Goal: Task Accomplishment & Management: Manage account settings

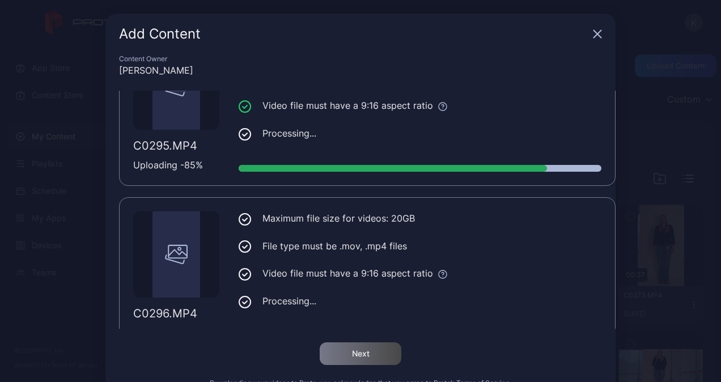
scroll to position [1425, 0]
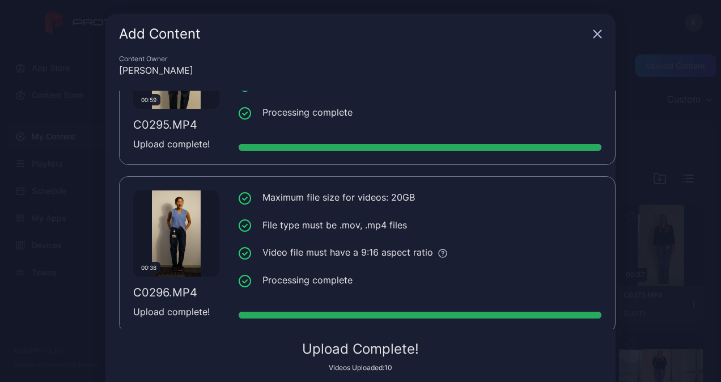
click at [594, 33] on icon "button" at bounding box center [597, 34] width 7 height 7
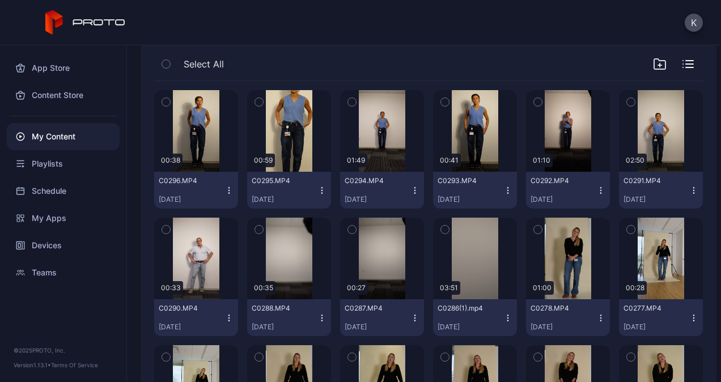
scroll to position [124, 0]
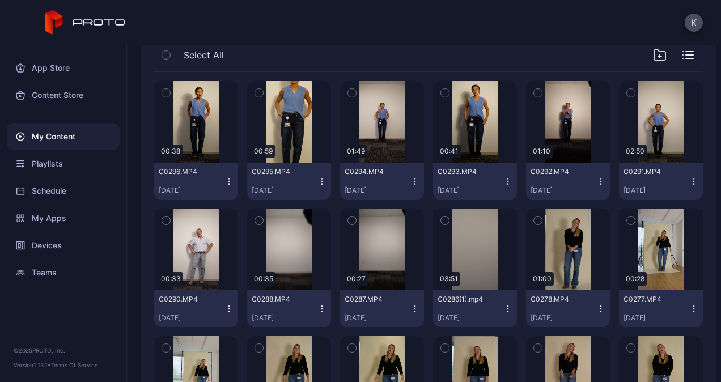
click at [229, 308] on icon "button" at bounding box center [229, 308] width 1 height 1
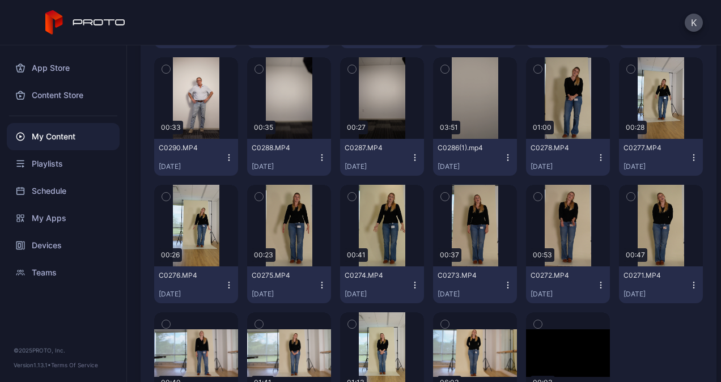
scroll to position [278, 0]
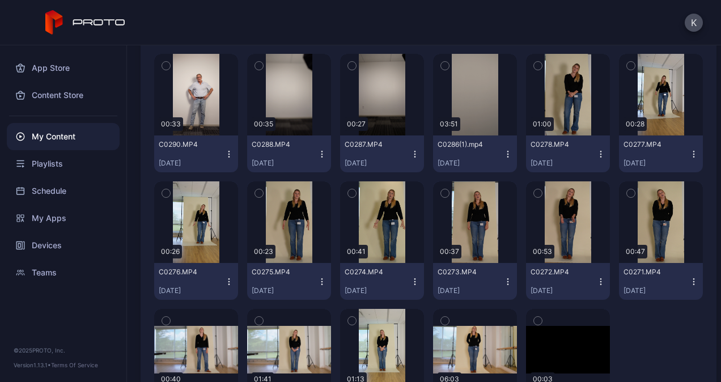
click at [225, 153] on icon "button" at bounding box center [229, 154] width 9 height 9
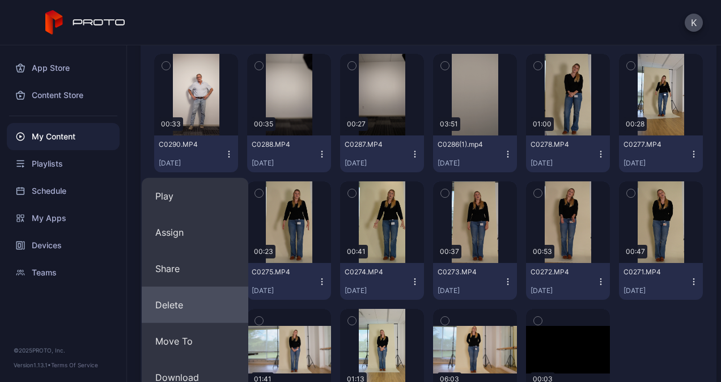
click at [175, 302] on button "Delete" at bounding box center [195, 305] width 107 height 36
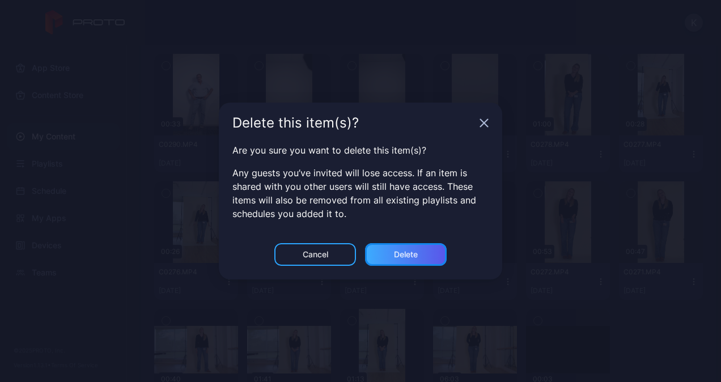
click at [394, 251] on div "Delete" at bounding box center [406, 254] width 24 height 9
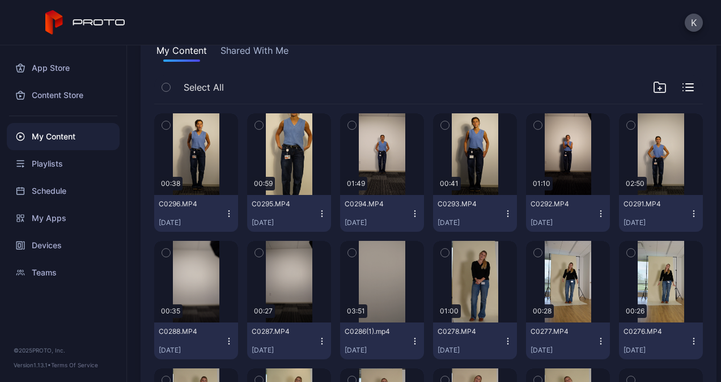
scroll to position [92, 0]
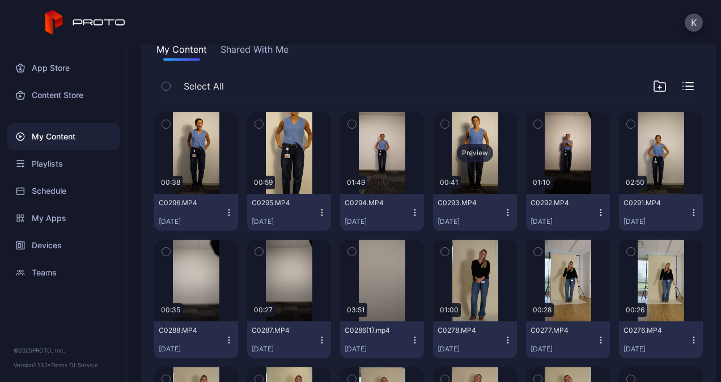
click at [470, 152] on div "Preview" at bounding box center [475, 153] width 36 height 18
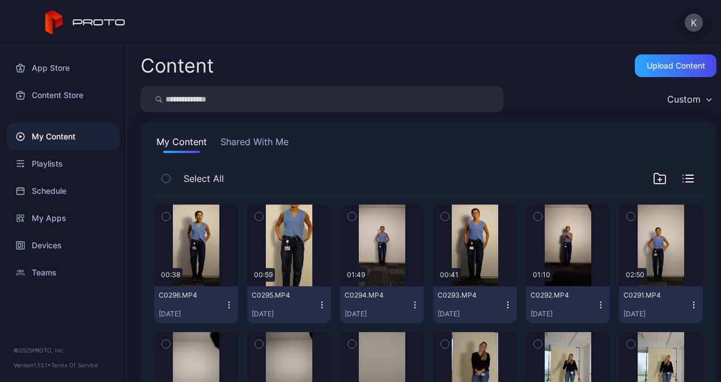
scroll to position [92, 0]
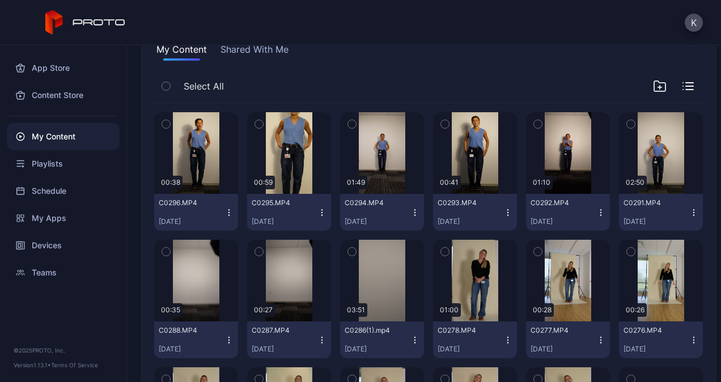
click at [167, 83] on icon "button" at bounding box center [166, 86] width 8 height 12
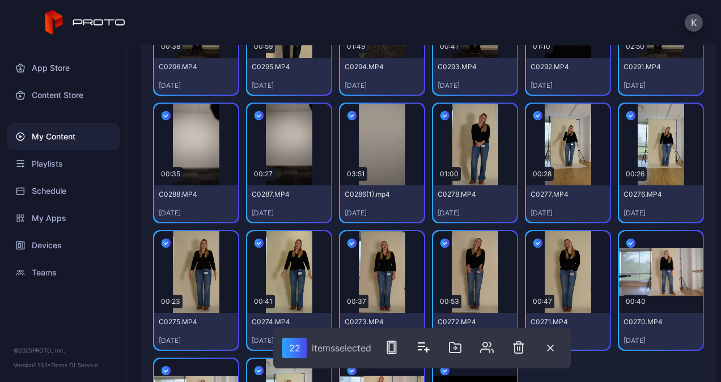
scroll to position [230, 0]
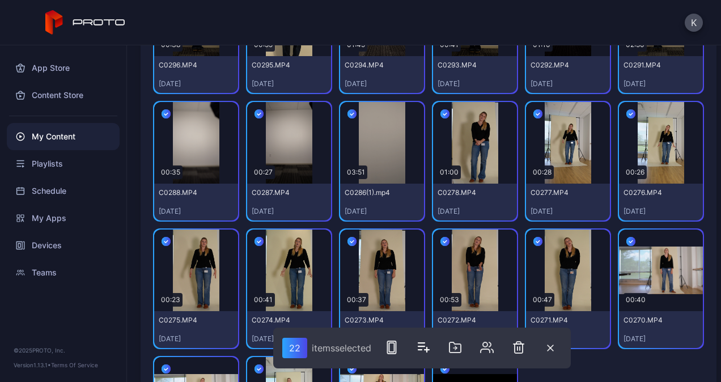
click at [442, 112] on icon "button" at bounding box center [445, 114] width 9 height 12
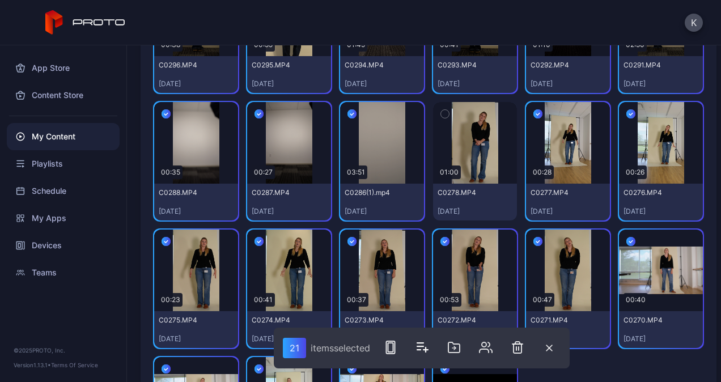
click at [534, 112] on icon "button" at bounding box center [538, 114] width 9 height 12
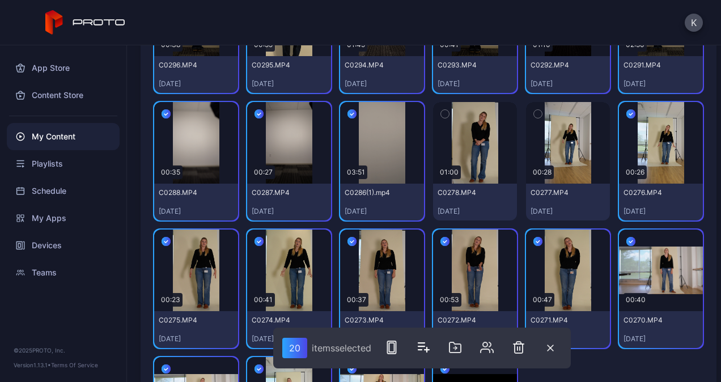
click at [627, 116] on icon "button" at bounding box center [631, 114] width 9 height 12
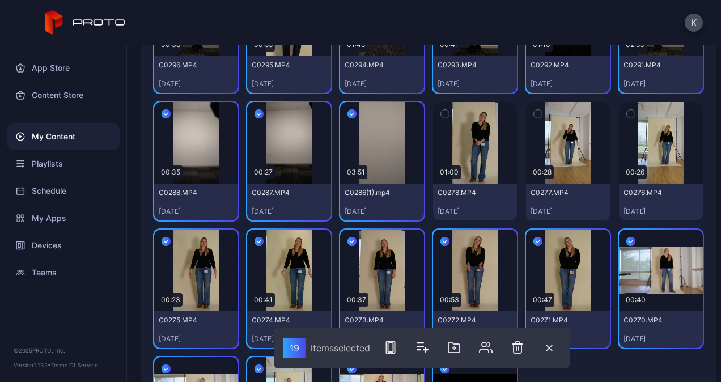
click at [627, 241] on icon "button" at bounding box center [631, 241] width 9 height 12
click at [534, 236] on button "button" at bounding box center [538, 242] width 24 height 24
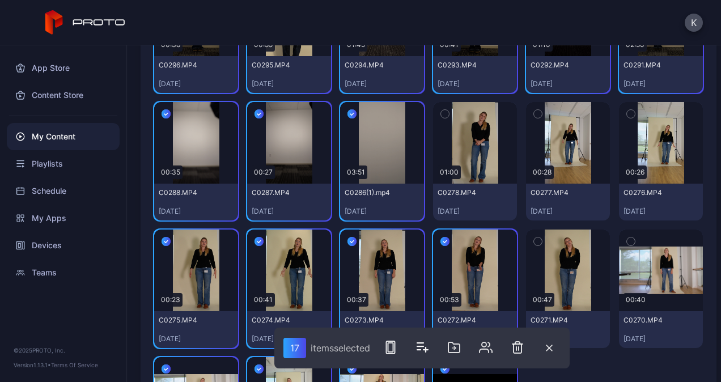
click at [441, 238] on icon "button" at bounding box center [445, 241] width 9 height 12
click at [350, 238] on icon "button" at bounding box center [352, 241] width 9 height 12
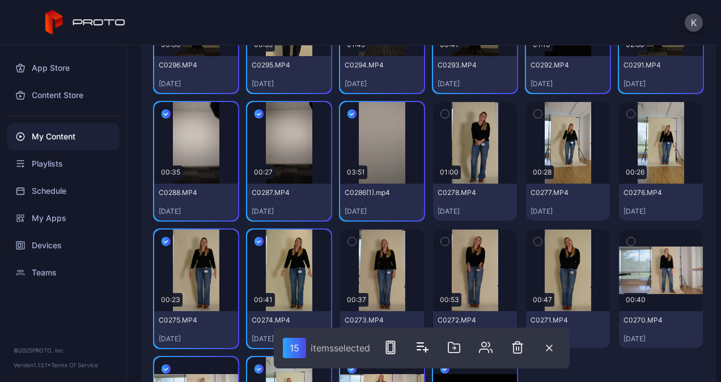
click at [251, 237] on button "button" at bounding box center [259, 242] width 24 height 24
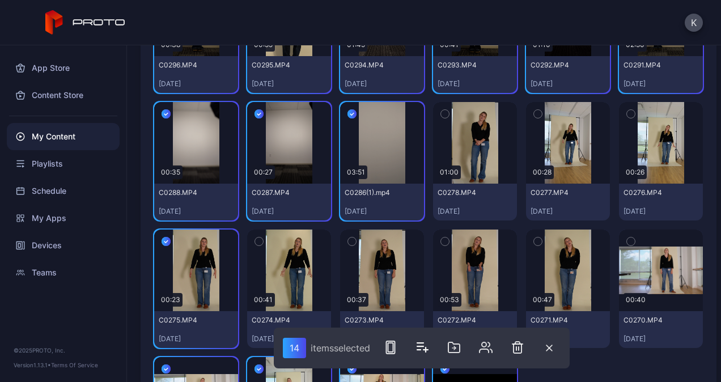
click at [166, 239] on icon "button" at bounding box center [166, 241] width 9 height 12
click at [164, 365] on icon "button" at bounding box center [166, 369] width 9 height 12
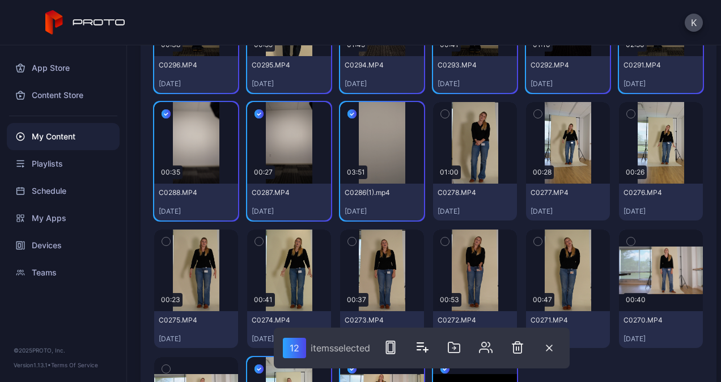
click at [255, 372] on icon "button" at bounding box center [259, 369] width 9 height 12
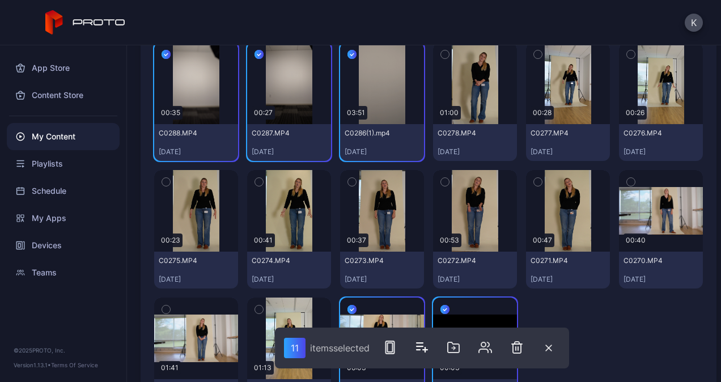
scroll to position [355, 0]
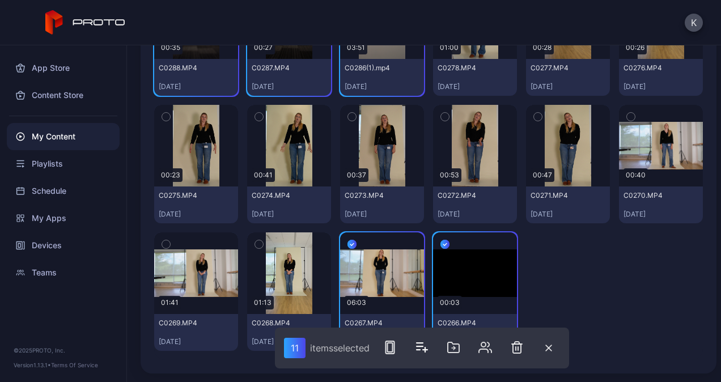
click at [441, 240] on icon "button" at bounding box center [445, 244] width 9 height 12
click at [348, 240] on icon "button" at bounding box center [352, 244] width 9 height 12
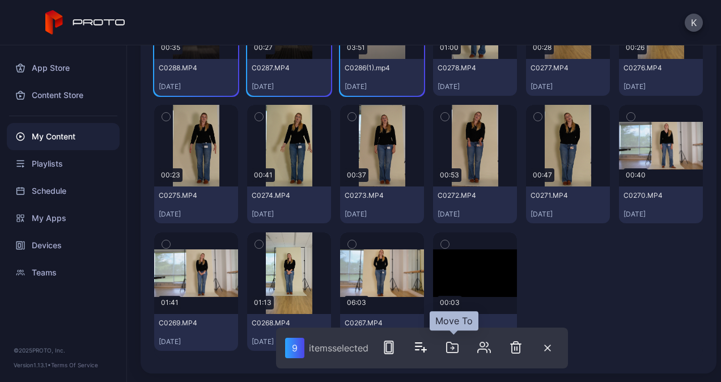
click at [454, 345] on icon "button" at bounding box center [453, 348] width 14 height 14
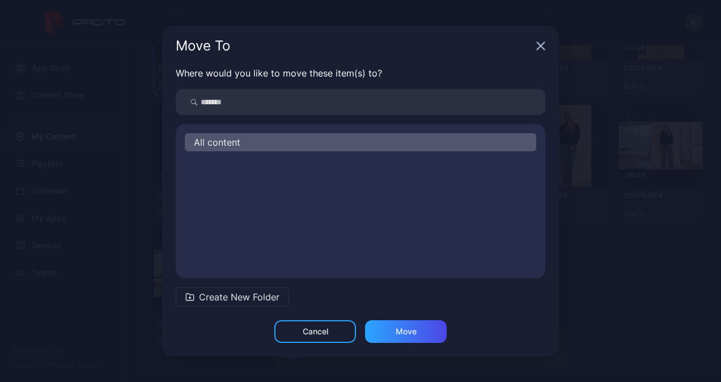
click at [223, 140] on span "All content" at bounding box center [217, 143] width 47 height 14
click at [263, 296] on span "Create New Folder" at bounding box center [239, 297] width 81 height 14
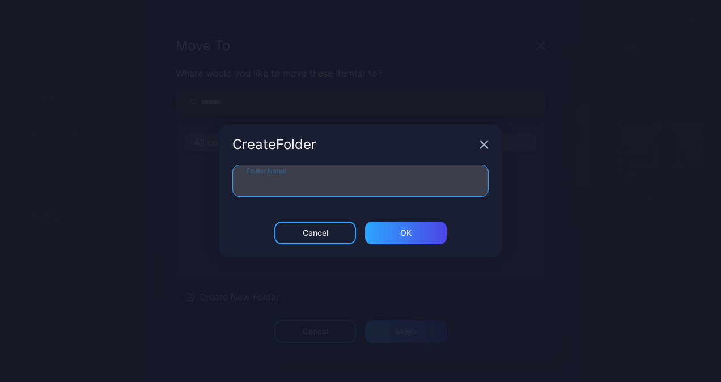
click at [305, 191] on input "Folder Name" at bounding box center [361, 181] width 256 height 32
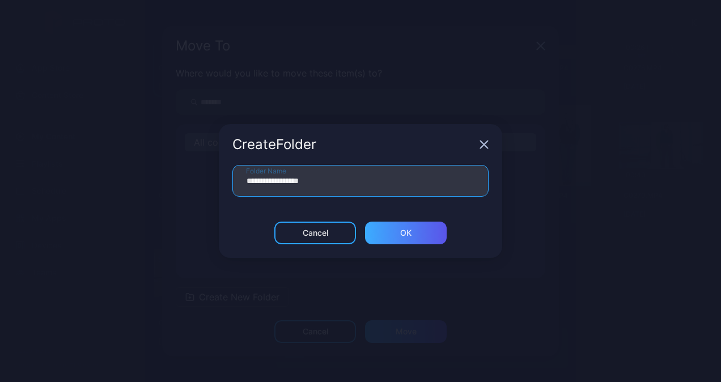
type input "**********"
click at [396, 231] on div "ОК" at bounding box center [406, 233] width 82 height 23
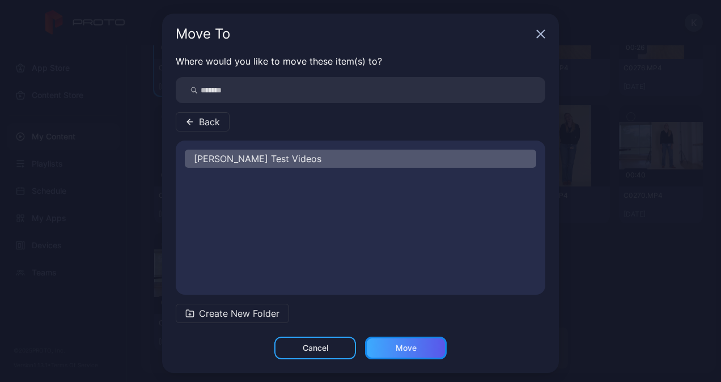
click at [396, 347] on div "Move" at bounding box center [406, 348] width 21 height 9
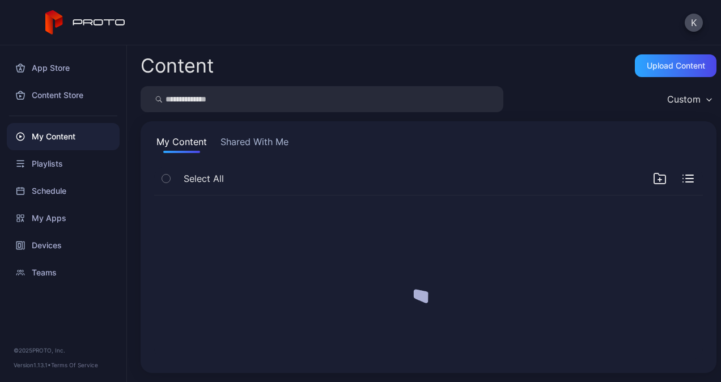
scroll to position [0, 0]
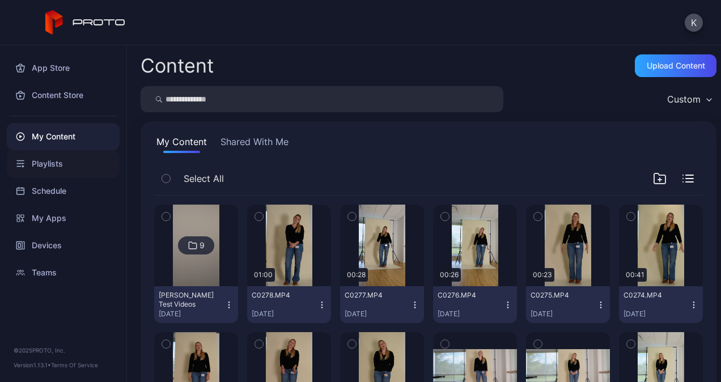
click at [46, 166] on div "Playlists" at bounding box center [63, 163] width 113 height 27
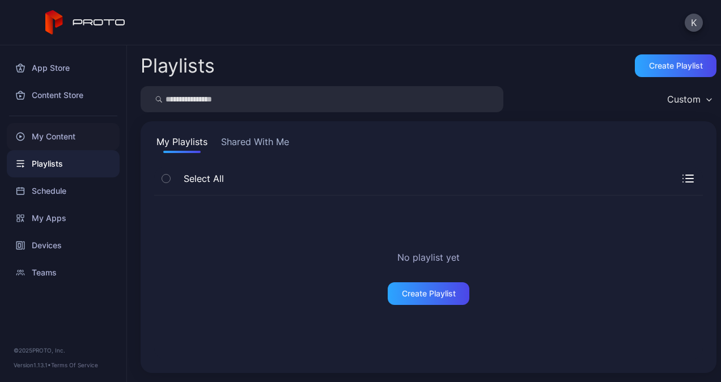
click at [39, 134] on div "My Content" at bounding box center [63, 136] width 113 height 27
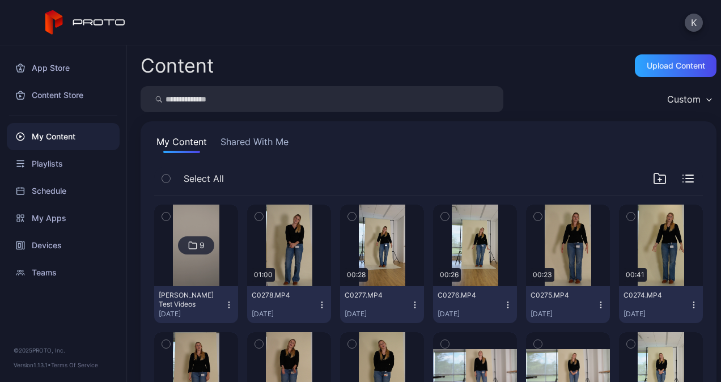
click at [167, 175] on icon "button" at bounding box center [166, 178] width 8 height 12
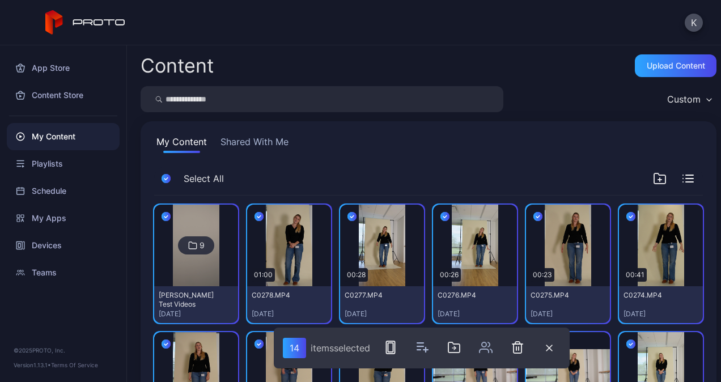
click at [167, 175] on icon "button" at bounding box center [166, 178] width 9 height 12
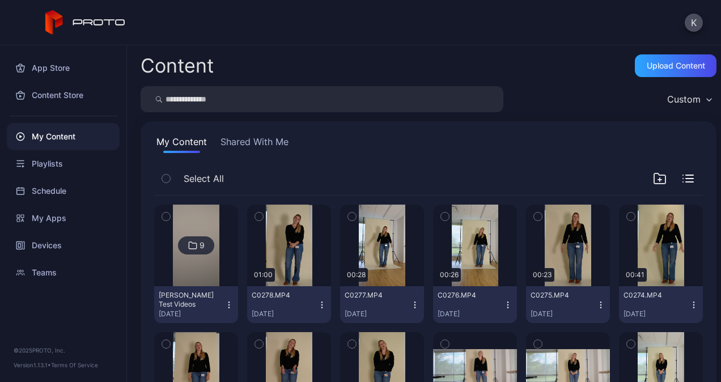
click at [346, 61] on div "Content Upload Content" at bounding box center [429, 65] width 576 height 23
click at [167, 216] on icon "button" at bounding box center [165, 217] width 3 height 2
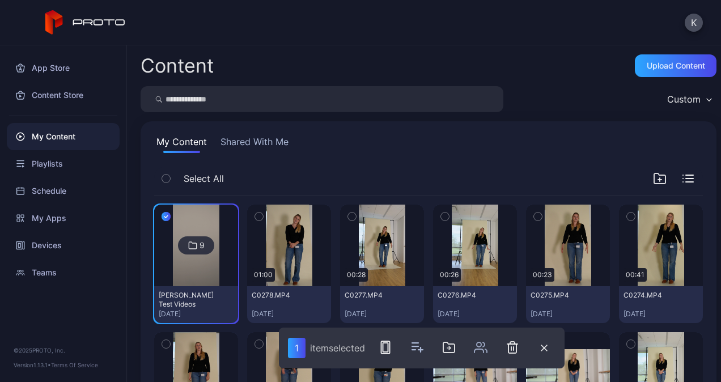
click at [707, 99] on icon "button" at bounding box center [710, 99] width 6 height 3
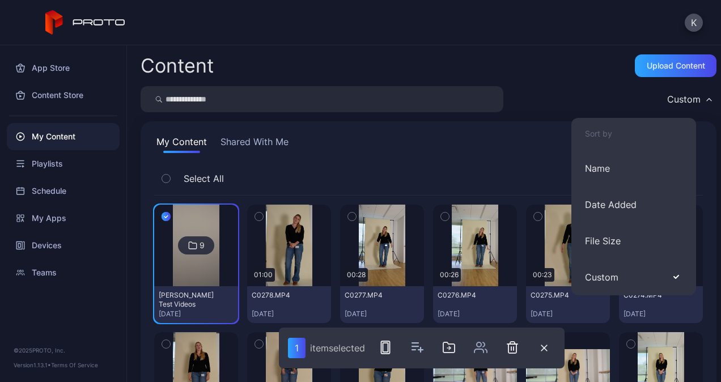
drag, startPoint x: 177, startPoint y: 291, endPoint x: 276, endPoint y: 56, distance: 255.2
click at [276, 56] on div "Content Upload Content" at bounding box center [429, 65] width 576 height 23
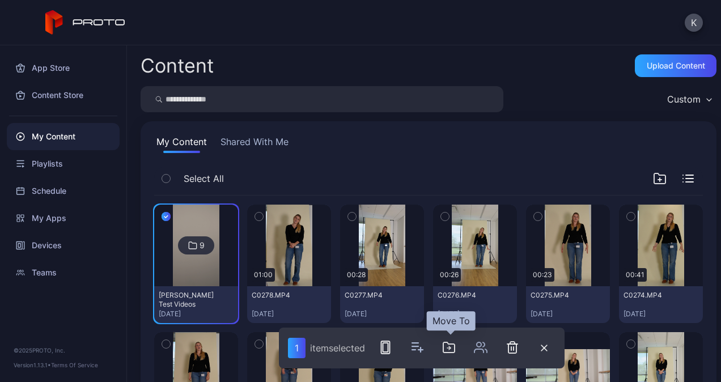
click at [446, 345] on icon "button" at bounding box center [449, 348] width 14 height 14
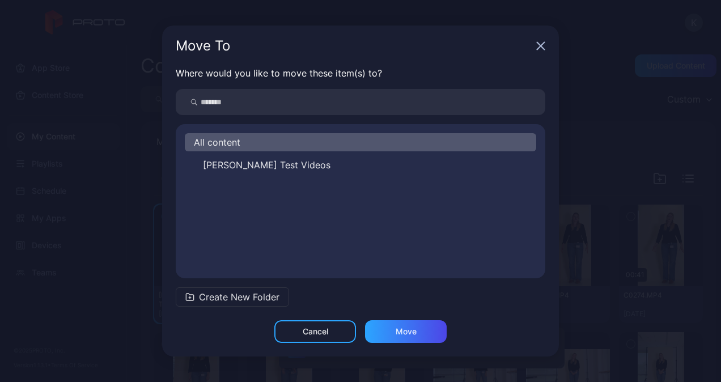
click at [545, 50] on icon "button" at bounding box center [541, 46] width 7 height 7
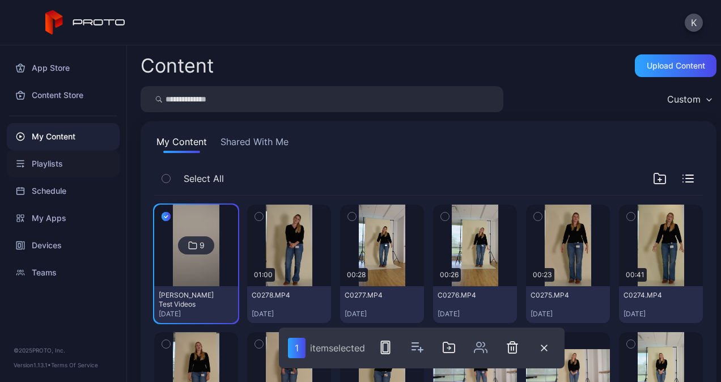
click at [45, 160] on div "Playlists" at bounding box center [63, 163] width 113 height 27
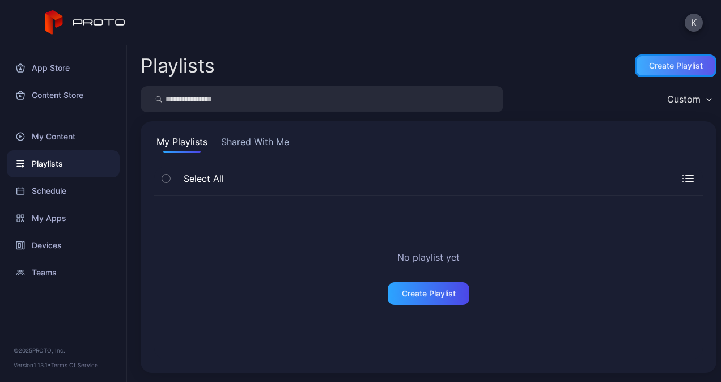
click at [644, 71] on div "Create Playlist" at bounding box center [676, 65] width 82 height 23
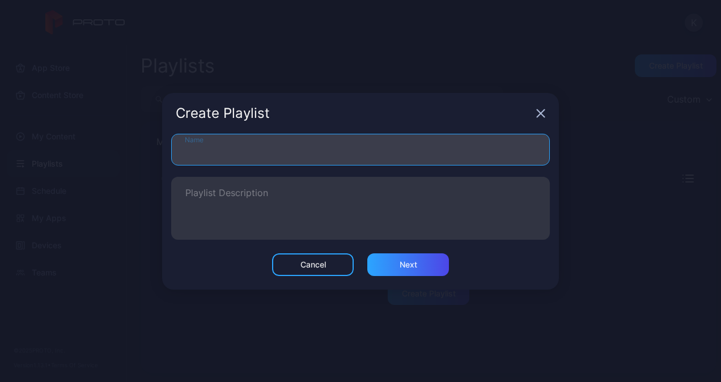
click at [208, 146] on input "Name" at bounding box center [360, 150] width 379 height 32
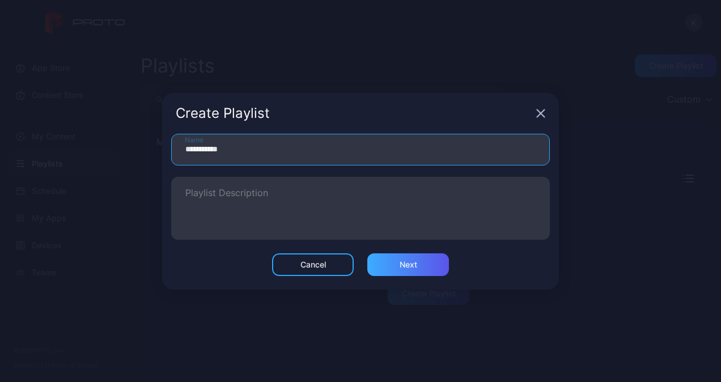
type input "**********"
click at [383, 261] on div "Next" at bounding box center [408, 264] width 82 height 23
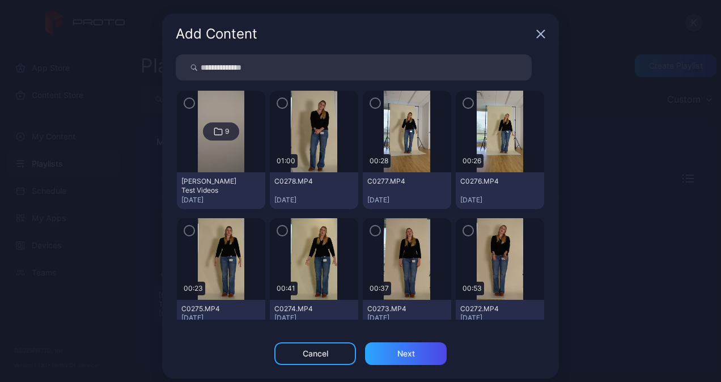
click at [185, 100] on icon "button" at bounding box center [189, 103] width 9 height 12
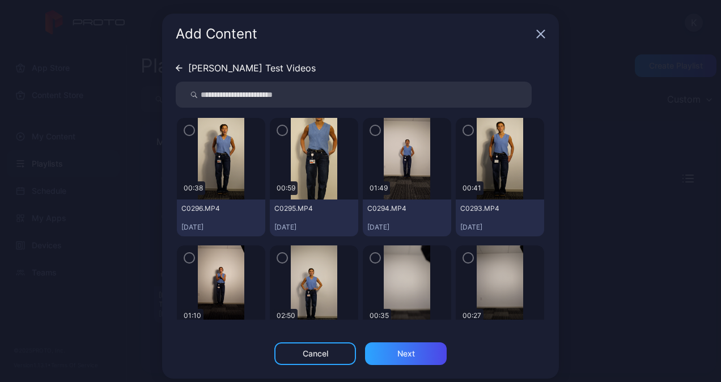
click at [185, 130] on icon "button" at bounding box center [189, 130] width 9 height 12
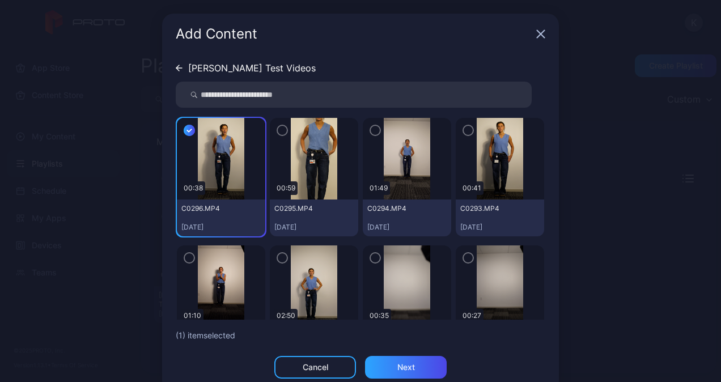
click at [278, 135] on icon "button" at bounding box center [282, 130] width 9 height 12
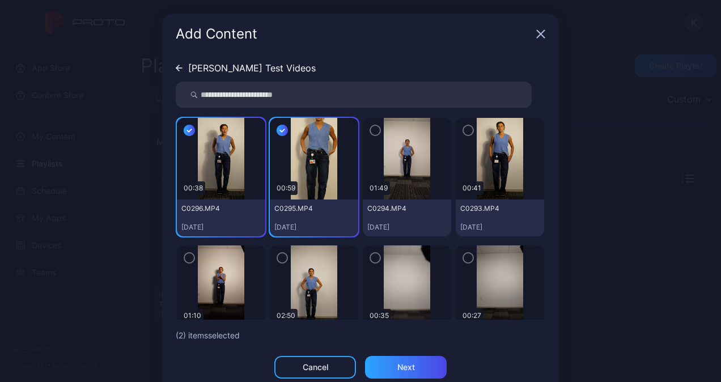
click at [371, 136] on icon "button" at bounding box center [375, 130] width 9 height 12
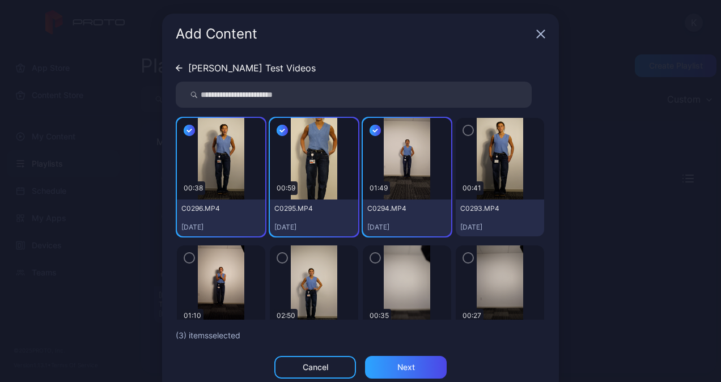
click at [464, 130] on icon "button" at bounding box center [468, 130] width 9 height 12
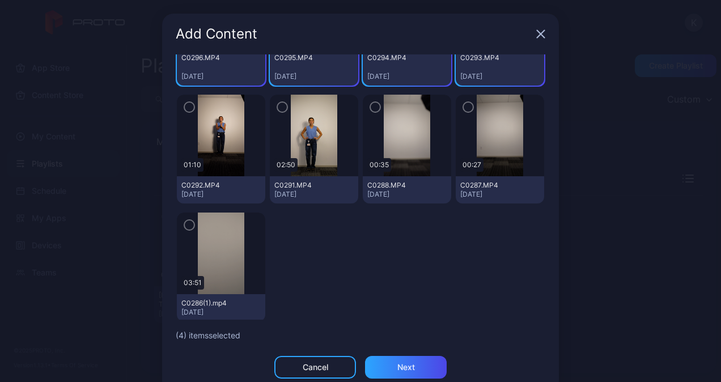
scroll to position [154, 0]
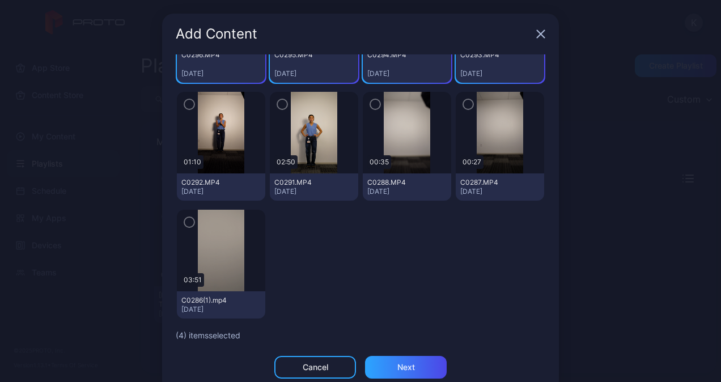
click at [198, 101] on img at bounding box center [221, 133] width 46 height 82
click at [186, 101] on icon "button" at bounding box center [189, 104] width 9 height 12
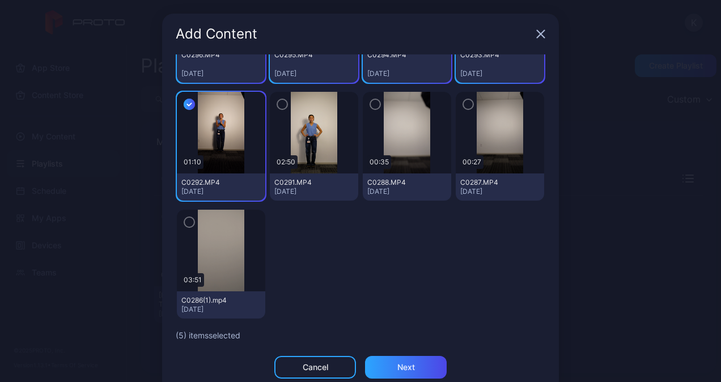
click at [278, 101] on icon "button" at bounding box center [282, 104] width 9 height 12
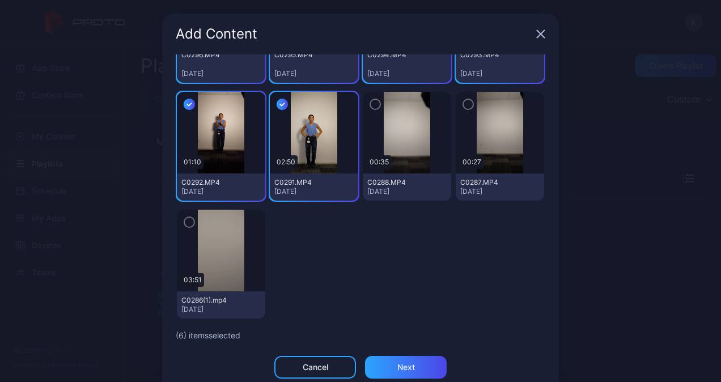
click at [371, 106] on icon "button" at bounding box center [375, 104] width 9 height 12
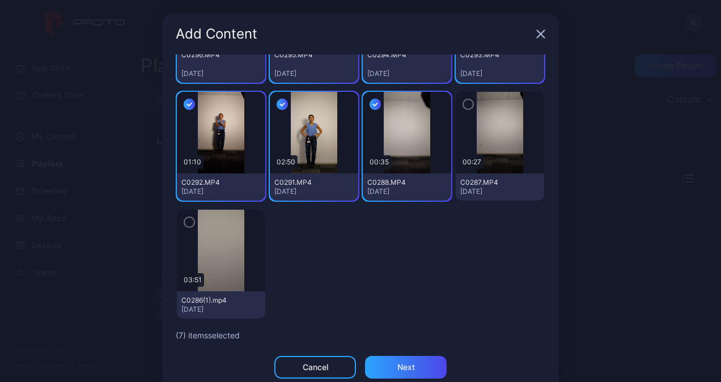
click at [464, 109] on icon "button" at bounding box center [468, 104] width 9 height 12
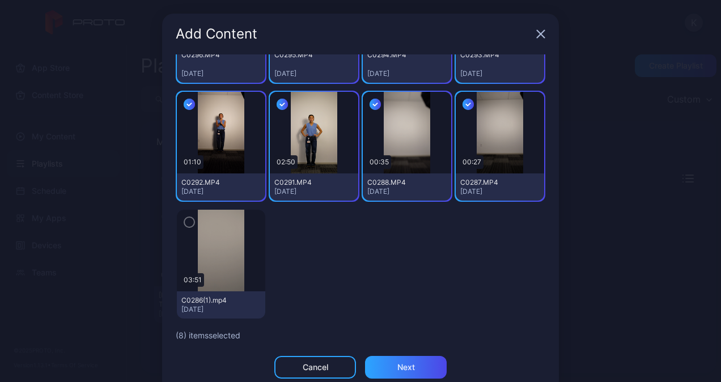
click at [185, 226] on icon "button" at bounding box center [189, 222] width 9 height 12
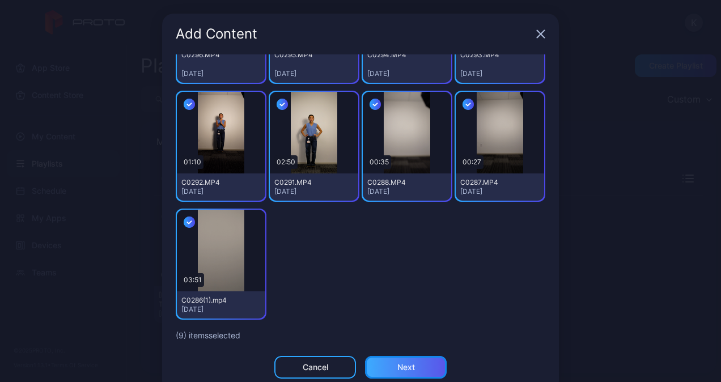
click at [382, 361] on div "Next" at bounding box center [406, 367] width 82 height 23
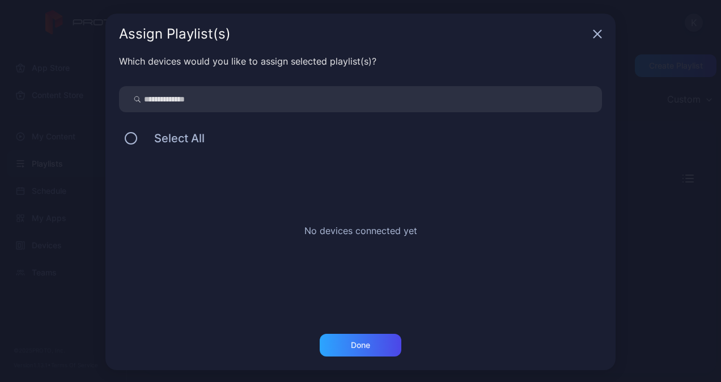
click at [133, 153] on div "No devices connected yet" at bounding box center [360, 235] width 483 height 170
click at [205, 104] on input "search" at bounding box center [360, 99] width 483 height 26
click at [125, 138] on button at bounding box center [131, 138] width 12 height 12
click at [126, 137] on button at bounding box center [131, 138] width 12 height 12
click at [180, 104] on input "search" at bounding box center [360, 99] width 483 height 26
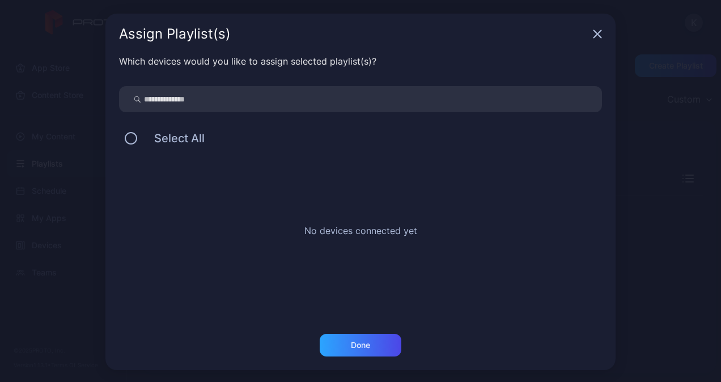
click at [594, 34] on icon "button" at bounding box center [597, 33] width 9 height 9
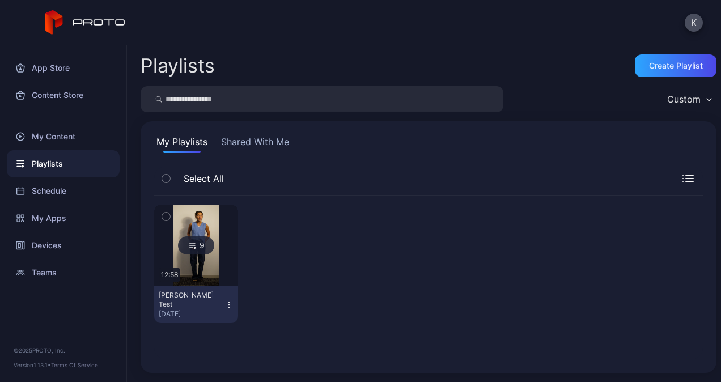
click at [166, 176] on icon "button" at bounding box center [166, 178] width 8 height 12
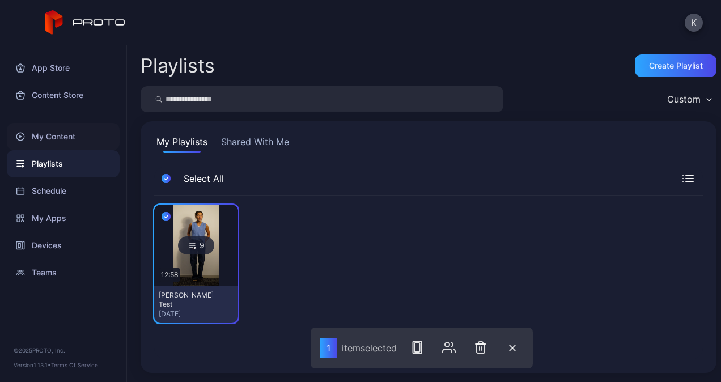
click at [53, 135] on div "My Content" at bounding box center [63, 136] width 113 height 27
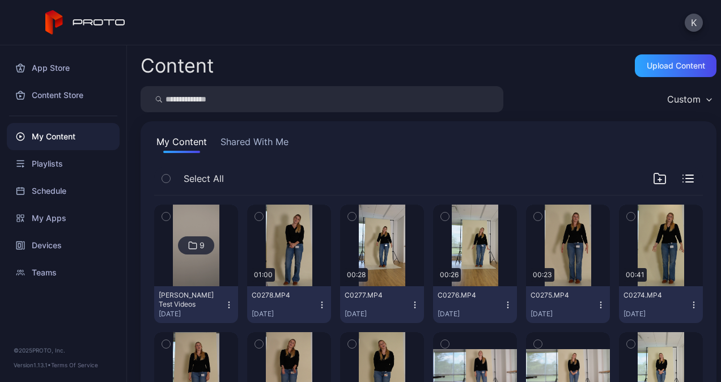
click at [166, 217] on icon "button" at bounding box center [165, 217] width 3 height 2
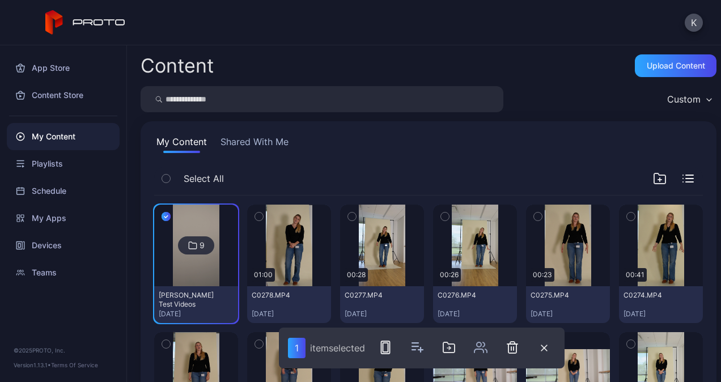
drag, startPoint x: 191, startPoint y: 294, endPoint x: 468, endPoint y: 140, distance: 317.8
click at [468, 140] on div "My Content Shared With Me" at bounding box center [428, 144] width 549 height 18
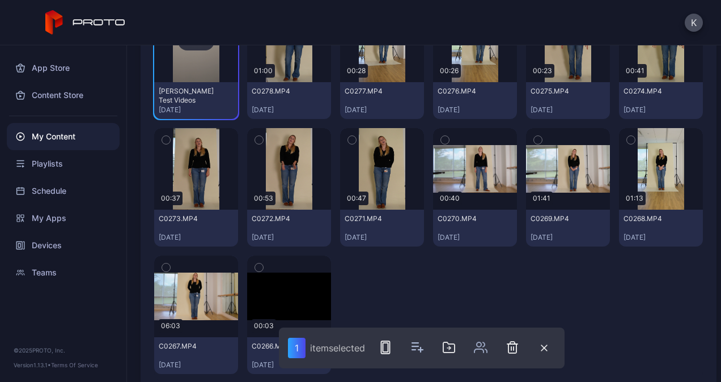
scroll to position [228, 0]
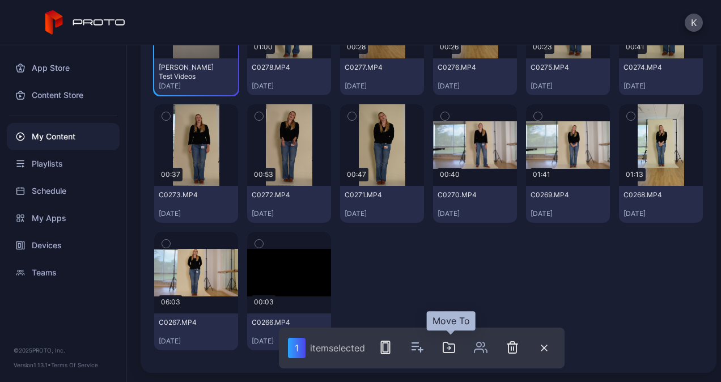
click at [447, 348] on icon "button" at bounding box center [449, 348] width 14 height 14
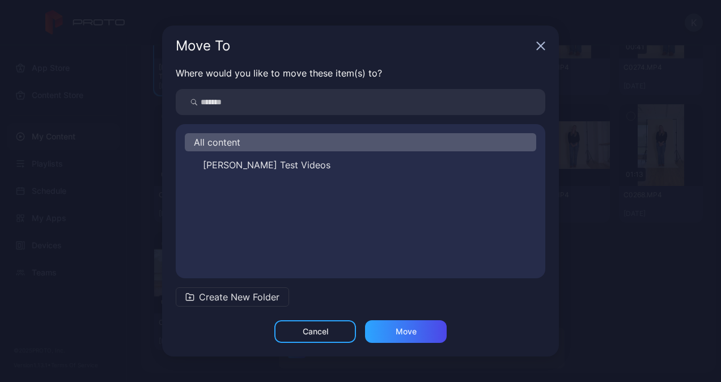
click at [543, 51] on div "Move To" at bounding box center [360, 46] width 397 height 41
click at [541, 50] on icon "button" at bounding box center [540, 45] width 9 height 9
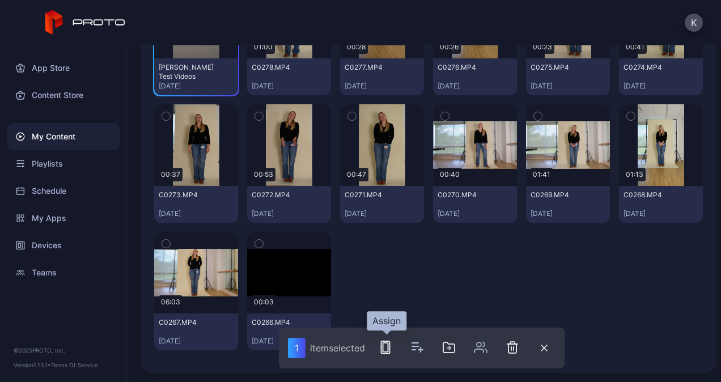
click at [388, 347] on icon "button" at bounding box center [386, 348] width 14 height 14
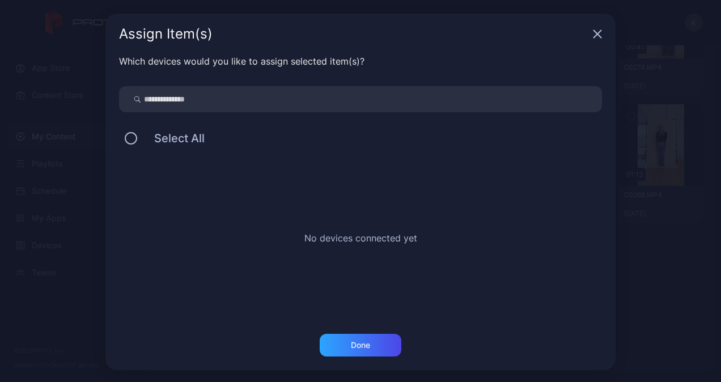
click at [181, 101] on input "search" at bounding box center [360, 99] width 483 height 26
click at [594, 35] on icon "button" at bounding box center [597, 34] width 7 height 7
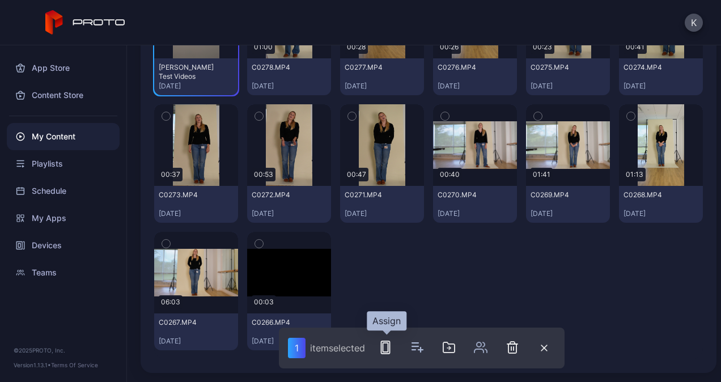
click at [388, 348] on rect "button" at bounding box center [385, 347] width 5 height 9
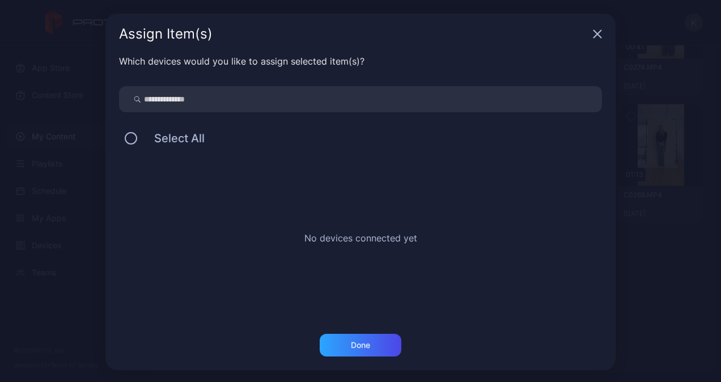
click at [296, 100] on input "search" at bounding box center [360, 99] width 483 height 26
click at [162, 242] on div "No devices connected yet" at bounding box center [360, 235] width 483 height 170
click at [202, 90] on input "search" at bounding box center [360, 99] width 483 height 26
drag, startPoint x: 180, startPoint y: 177, endPoint x: 180, endPoint y: 171, distance: 6.2
click at [180, 171] on div "No devices connected yet" at bounding box center [360, 235] width 483 height 170
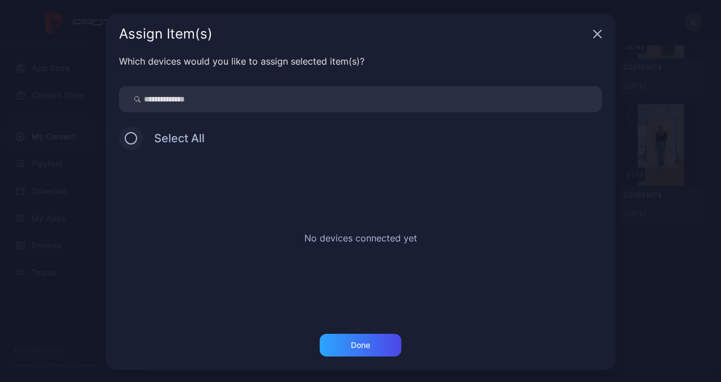
click at [128, 137] on button at bounding box center [131, 138] width 12 height 12
click at [150, 100] on input "search" at bounding box center [360, 99] width 483 height 26
click at [231, 152] on div "No devices connected yet" at bounding box center [360, 235] width 483 height 170
click at [194, 96] on input "search" at bounding box center [360, 99] width 483 height 26
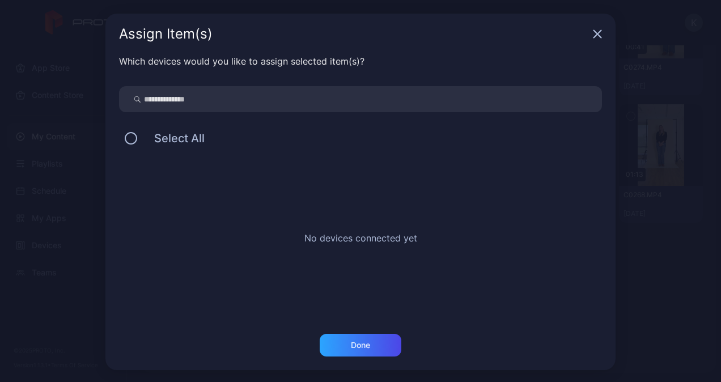
click at [595, 35] on icon "button" at bounding box center [597, 33] width 9 height 9
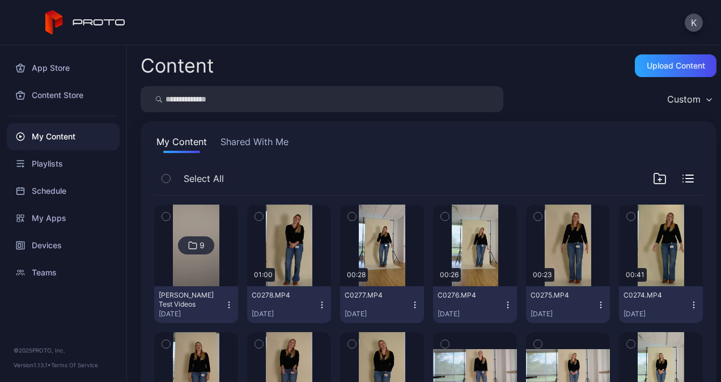
click at [168, 214] on icon "button" at bounding box center [166, 216] width 8 height 12
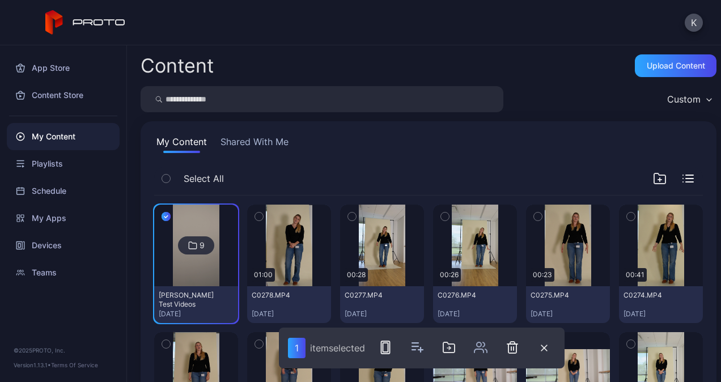
scroll to position [228, 0]
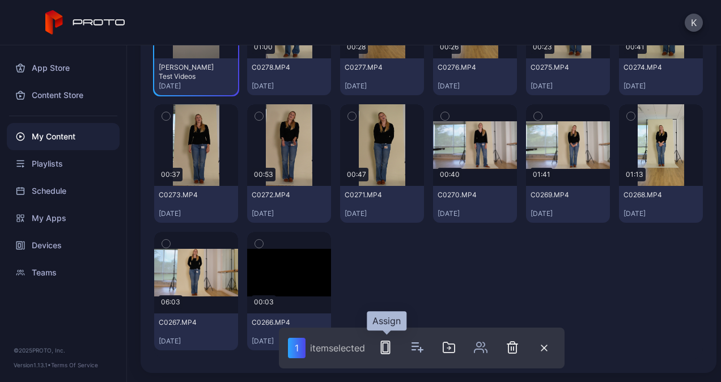
click at [387, 348] on icon "button" at bounding box center [386, 348] width 14 height 14
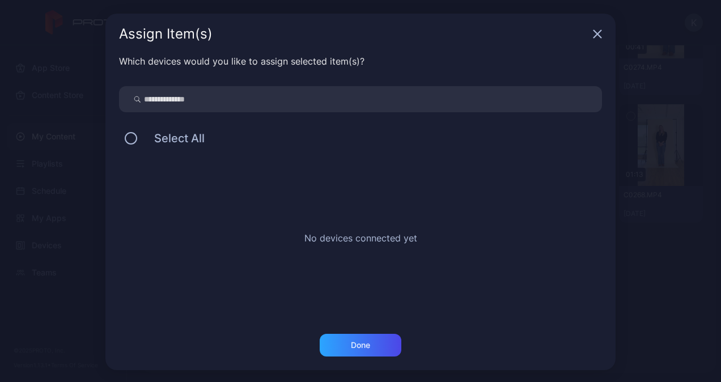
click at [230, 98] on input "search" at bounding box center [360, 99] width 483 height 26
click at [187, 96] on input "search" at bounding box center [360, 99] width 483 height 26
click at [594, 34] on icon "button" at bounding box center [597, 33] width 9 height 9
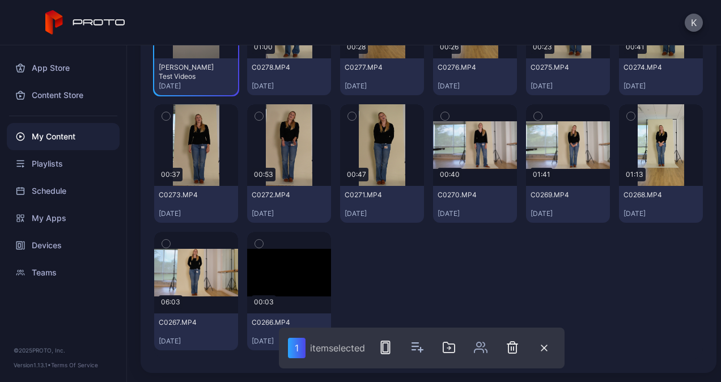
click at [693, 26] on button "K" at bounding box center [694, 23] width 18 height 18
click at [556, 26] on div "K" at bounding box center [360, 22] width 721 height 45
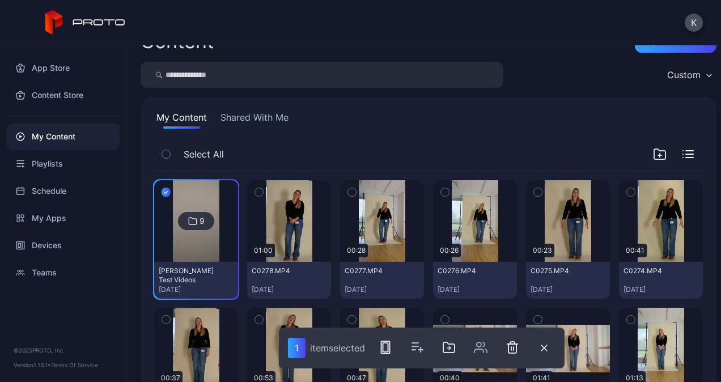
scroll to position [0, 0]
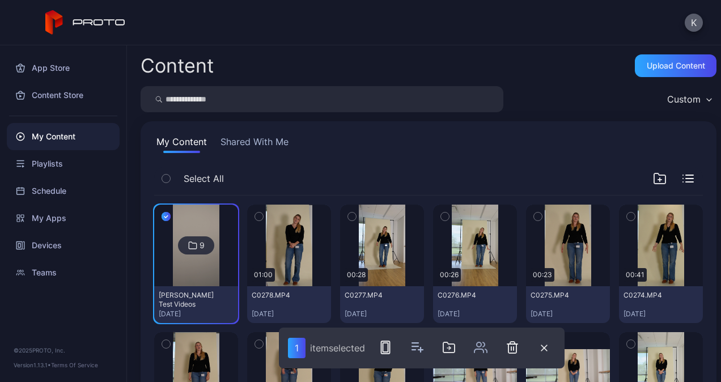
click at [691, 20] on button "K" at bounding box center [694, 23] width 18 height 18
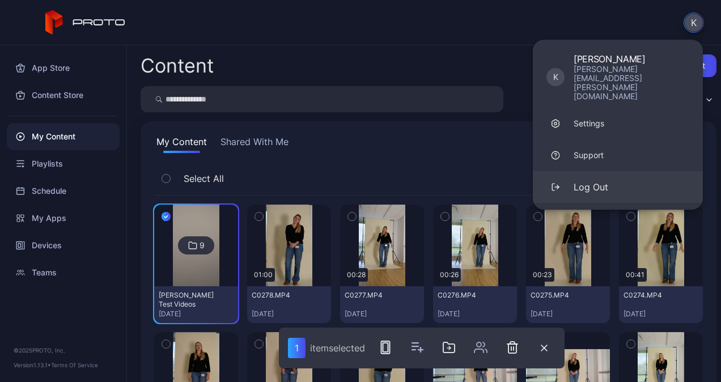
click at [596, 180] on div "Log Out" at bounding box center [591, 187] width 35 height 14
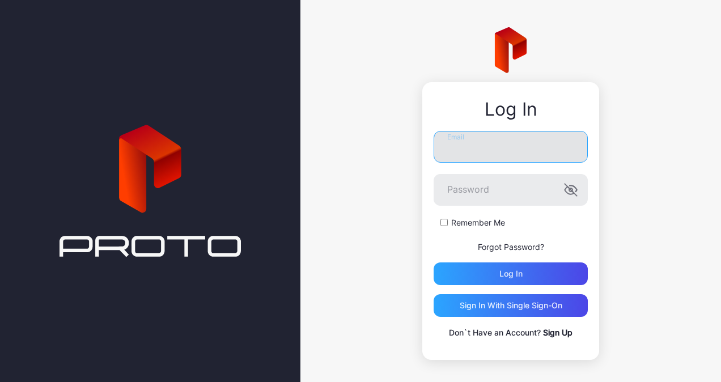
click at [458, 150] on input "Email" at bounding box center [511, 147] width 154 height 32
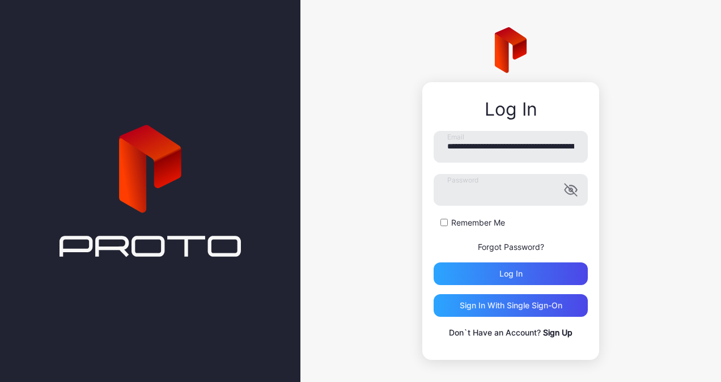
click at [466, 226] on label "Remember Me" at bounding box center [478, 222] width 54 height 11
click at [481, 276] on div "Log in" at bounding box center [511, 274] width 154 height 23
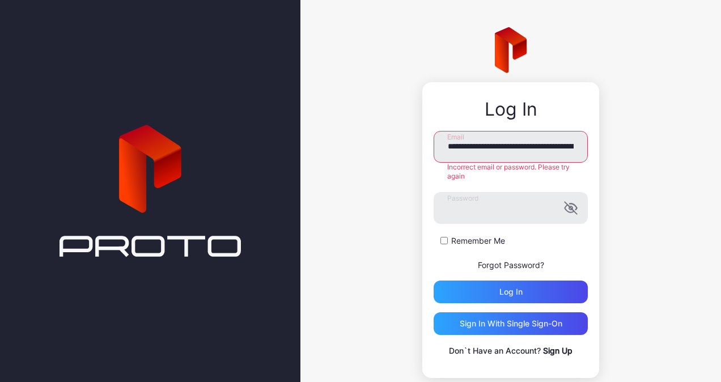
scroll to position [0, 83]
drag, startPoint x: 439, startPoint y: 149, endPoint x: 640, endPoint y: 157, distance: 201.5
click at [640, 157] on div "**********" at bounding box center [511, 202] width 421 height 405
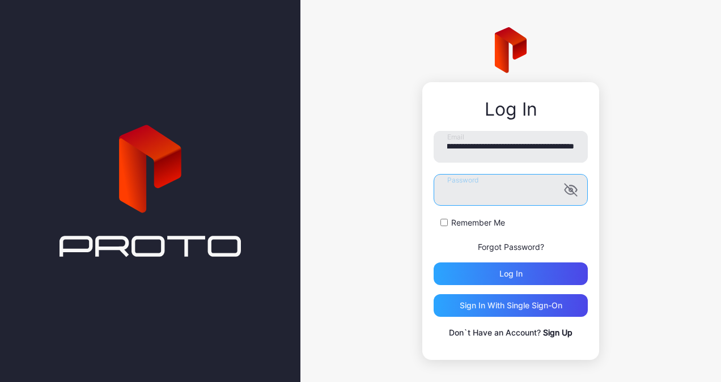
scroll to position [0, 0]
click at [404, 198] on div "**********" at bounding box center [511, 193] width 421 height 387
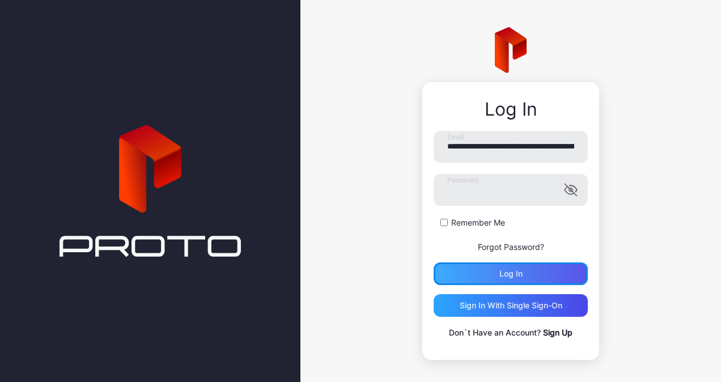
click at [484, 276] on div "Log in" at bounding box center [511, 274] width 154 height 23
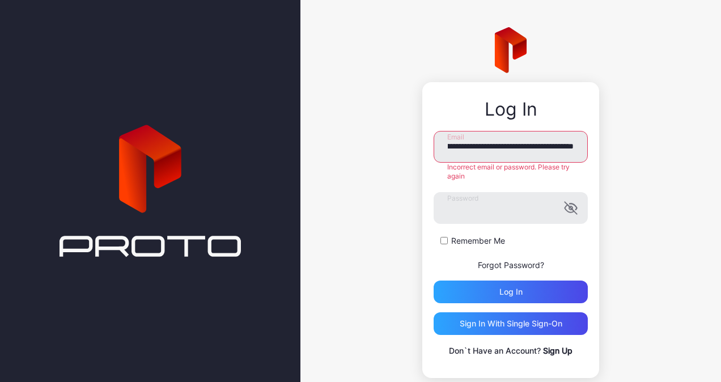
scroll to position [0, 83]
drag, startPoint x: 436, startPoint y: 145, endPoint x: 627, endPoint y: 155, distance: 191.4
click at [627, 155] on div "**********" at bounding box center [511, 202] width 421 height 405
drag, startPoint x: 437, startPoint y: 145, endPoint x: 626, endPoint y: 146, distance: 188.8
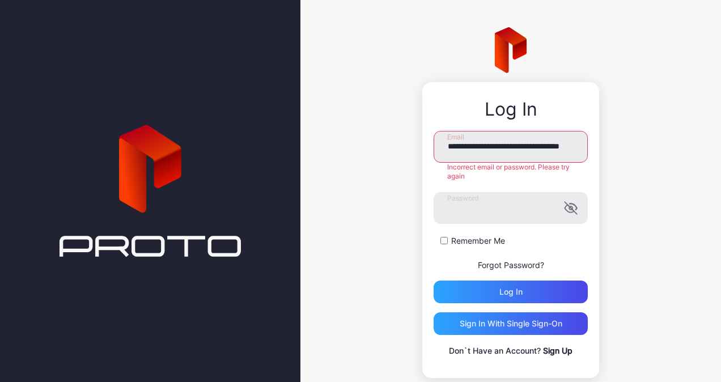
click at [626, 146] on div "**********" at bounding box center [511, 202] width 421 height 405
click at [643, 146] on div "**********" at bounding box center [511, 202] width 421 height 405
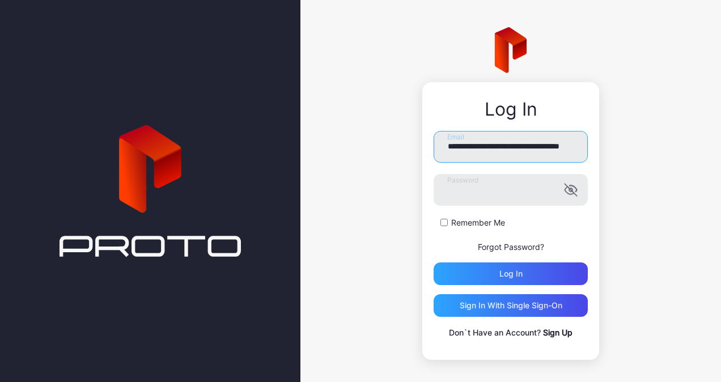
scroll to position [0, 69]
drag, startPoint x: 437, startPoint y: 147, endPoint x: 648, endPoint y: 154, distance: 210.5
click at [648, 154] on div "**********" at bounding box center [511, 193] width 421 height 387
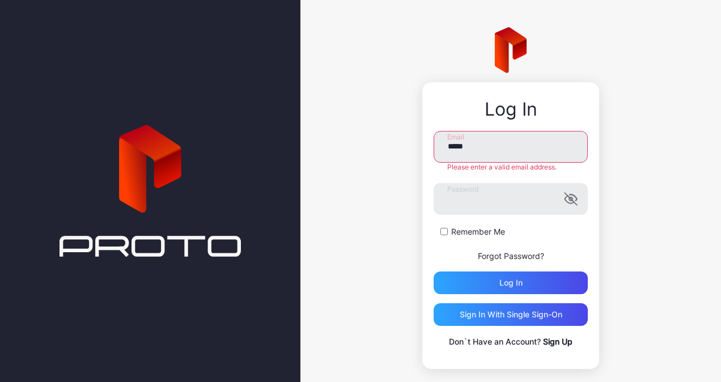
click at [688, 153] on div "Log In ***** Email Please enter a valid email address. Password Remember Me For…" at bounding box center [511, 198] width 421 height 396
click at [481, 153] on input "*****" at bounding box center [511, 147] width 154 height 32
type input "**********"
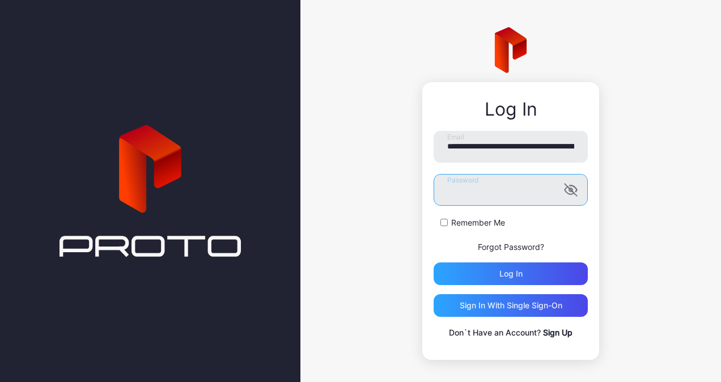
click at [386, 213] on div "**********" at bounding box center [511, 193] width 421 height 387
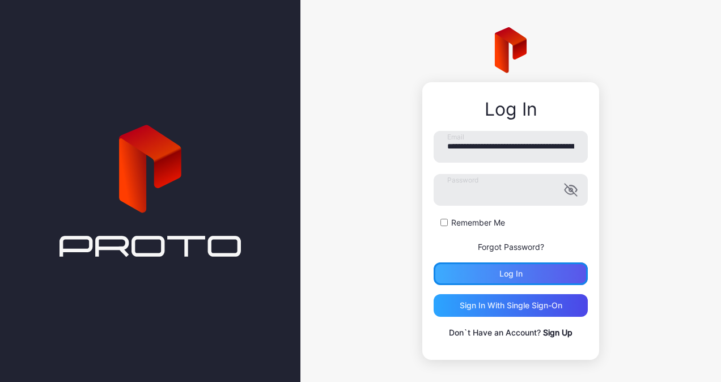
click at [464, 272] on div "Log in" at bounding box center [511, 274] width 154 height 23
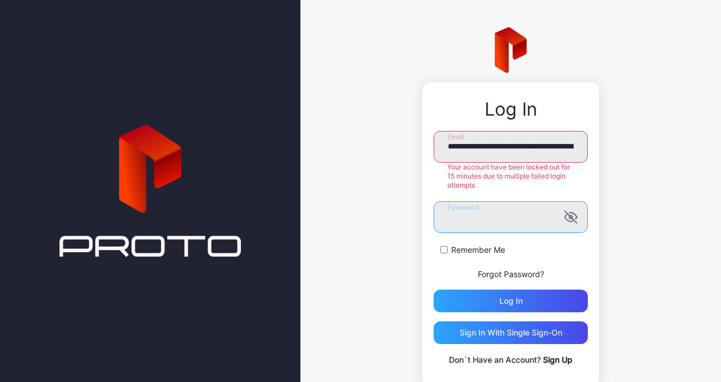
click at [399, 221] on div "**********" at bounding box center [511, 207] width 421 height 415
click at [374, 179] on div "**********" at bounding box center [511, 207] width 421 height 415
click at [362, 144] on div "**********" at bounding box center [511, 207] width 421 height 415
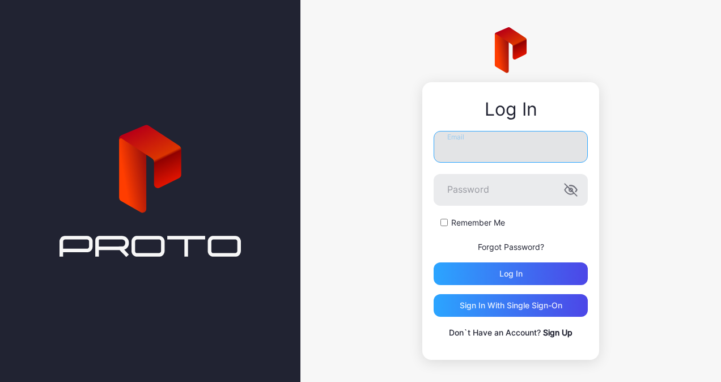
click at [467, 144] on input "Email" at bounding box center [511, 147] width 154 height 32
type input "**********"
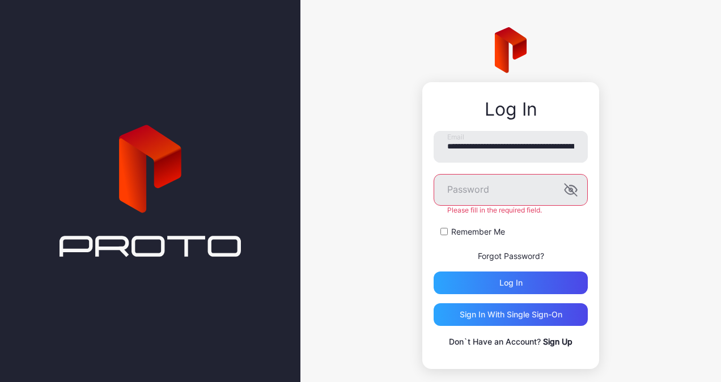
click at [616, 217] on div "**********" at bounding box center [511, 198] width 421 height 396
